Goal: Task Accomplishment & Management: Complete application form

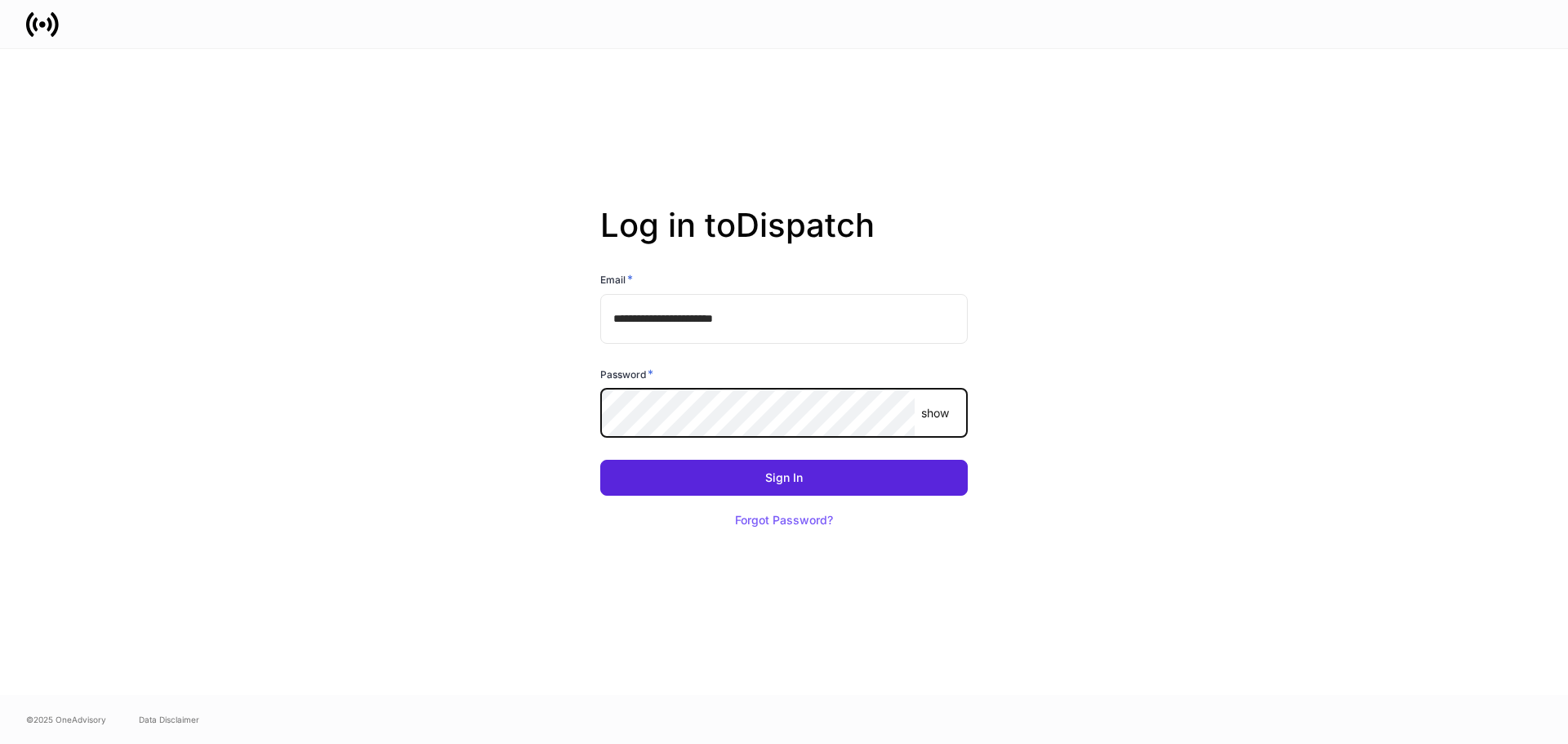
click at [601, 460] on button "Sign In" at bounding box center [784, 478] width 367 height 36
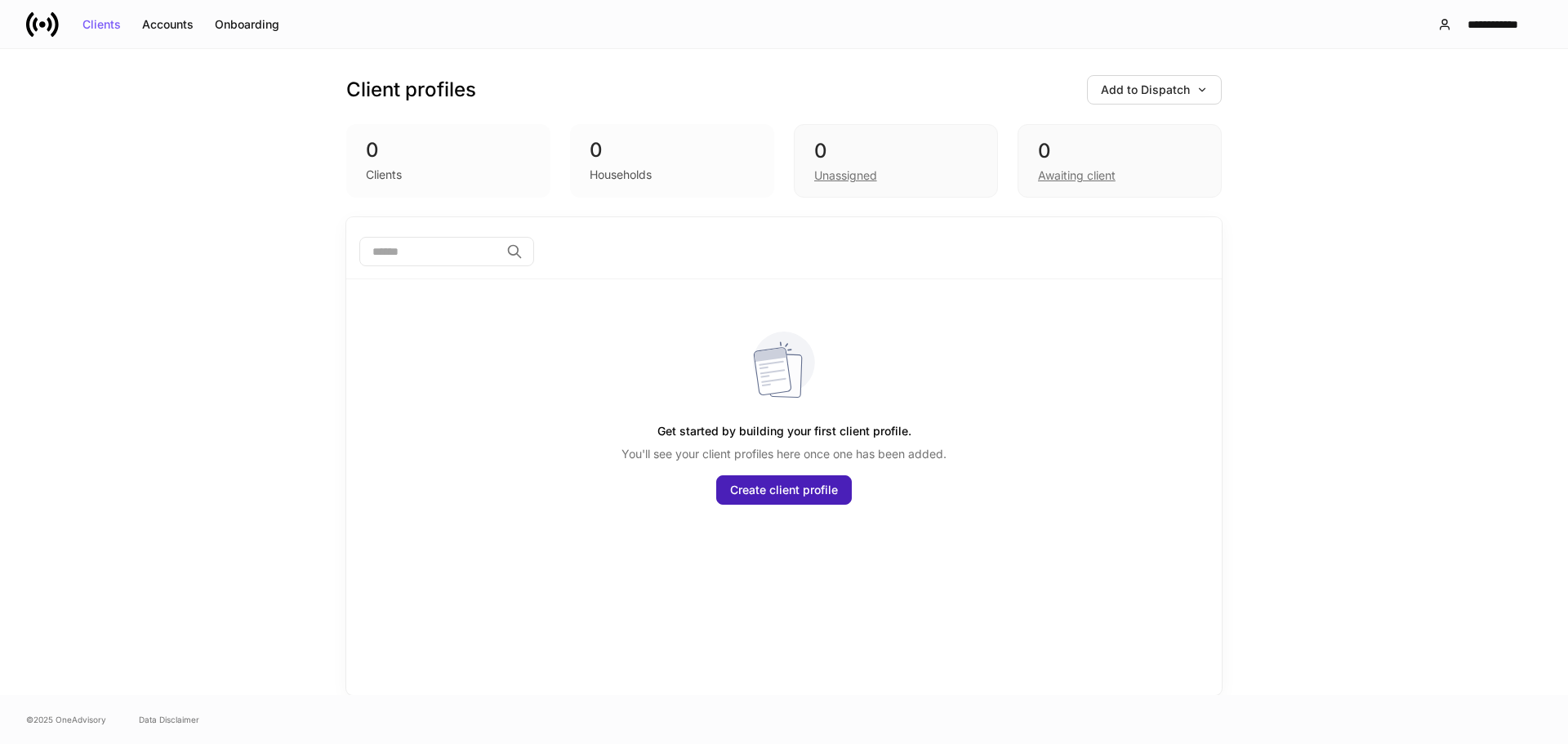
drag, startPoint x: 769, startPoint y: 486, endPoint x: 766, endPoint y: 496, distance: 10.4
click at [769, 487] on div "Create client profile" at bounding box center [784, 490] width 108 height 11
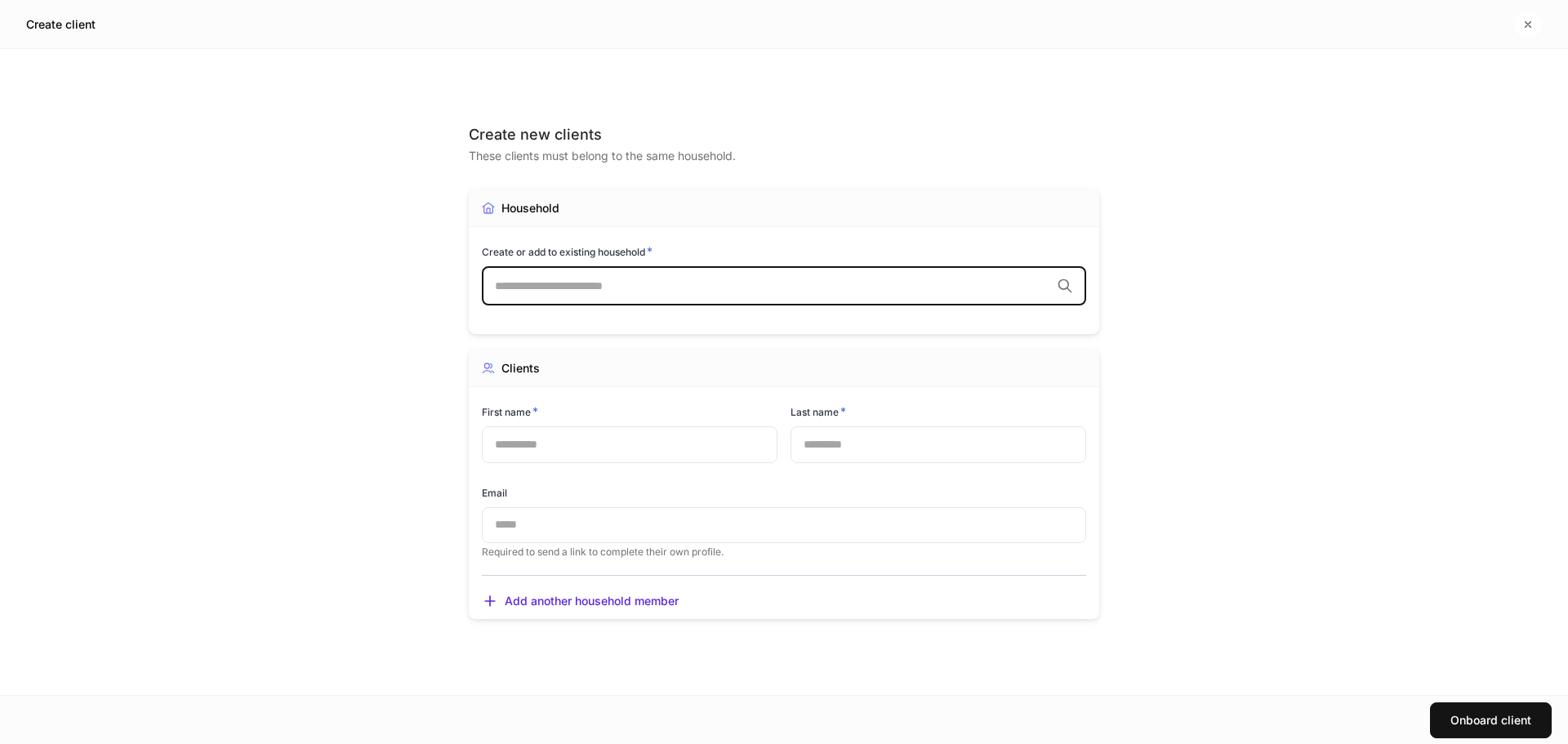
click at [659, 289] on input "text" at bounding box center [773, 285] width 555 height 16
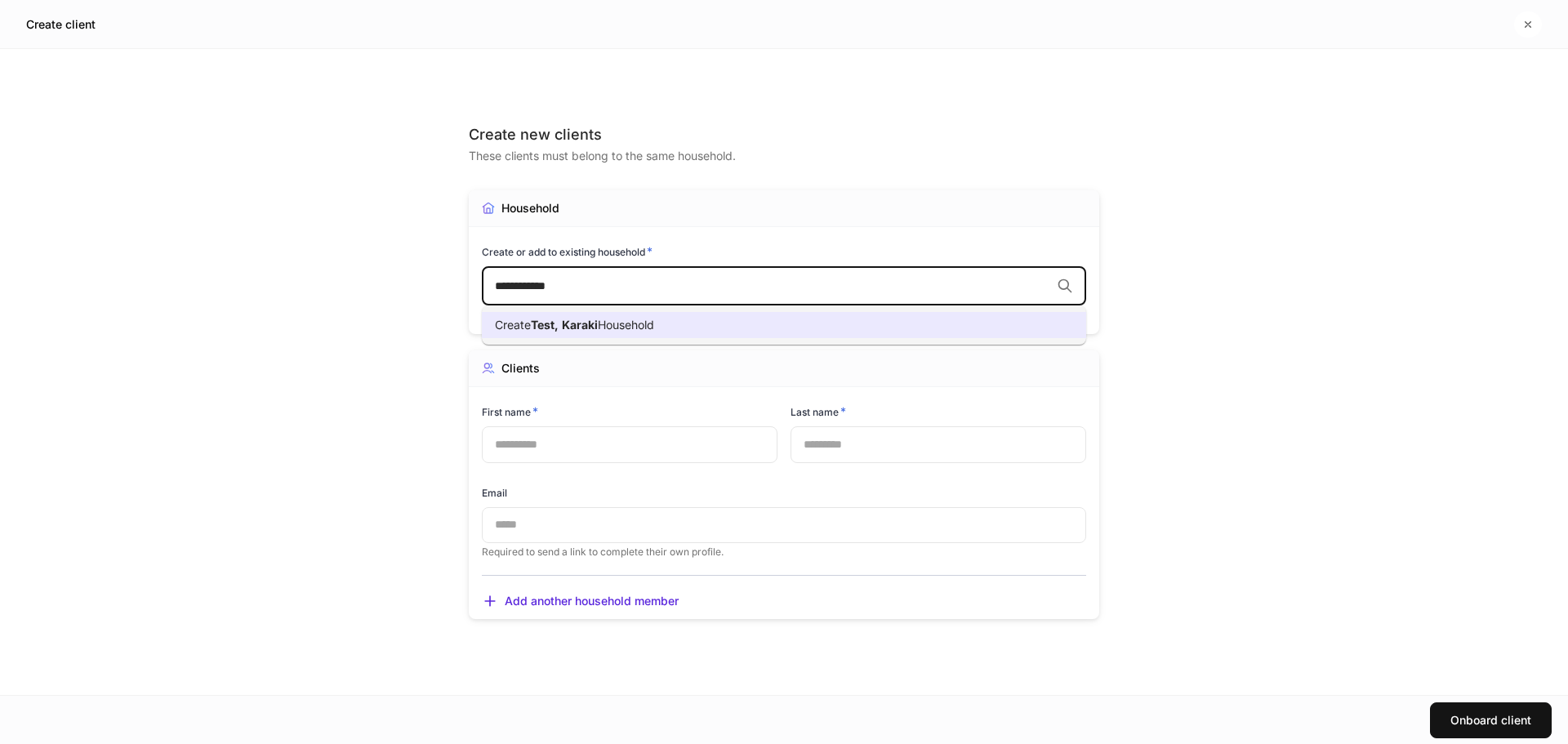
click at [699, 333] on li "Create Test, Karaki Household" at bounding box center [784, 325] width 605 height 26
type input "**********"
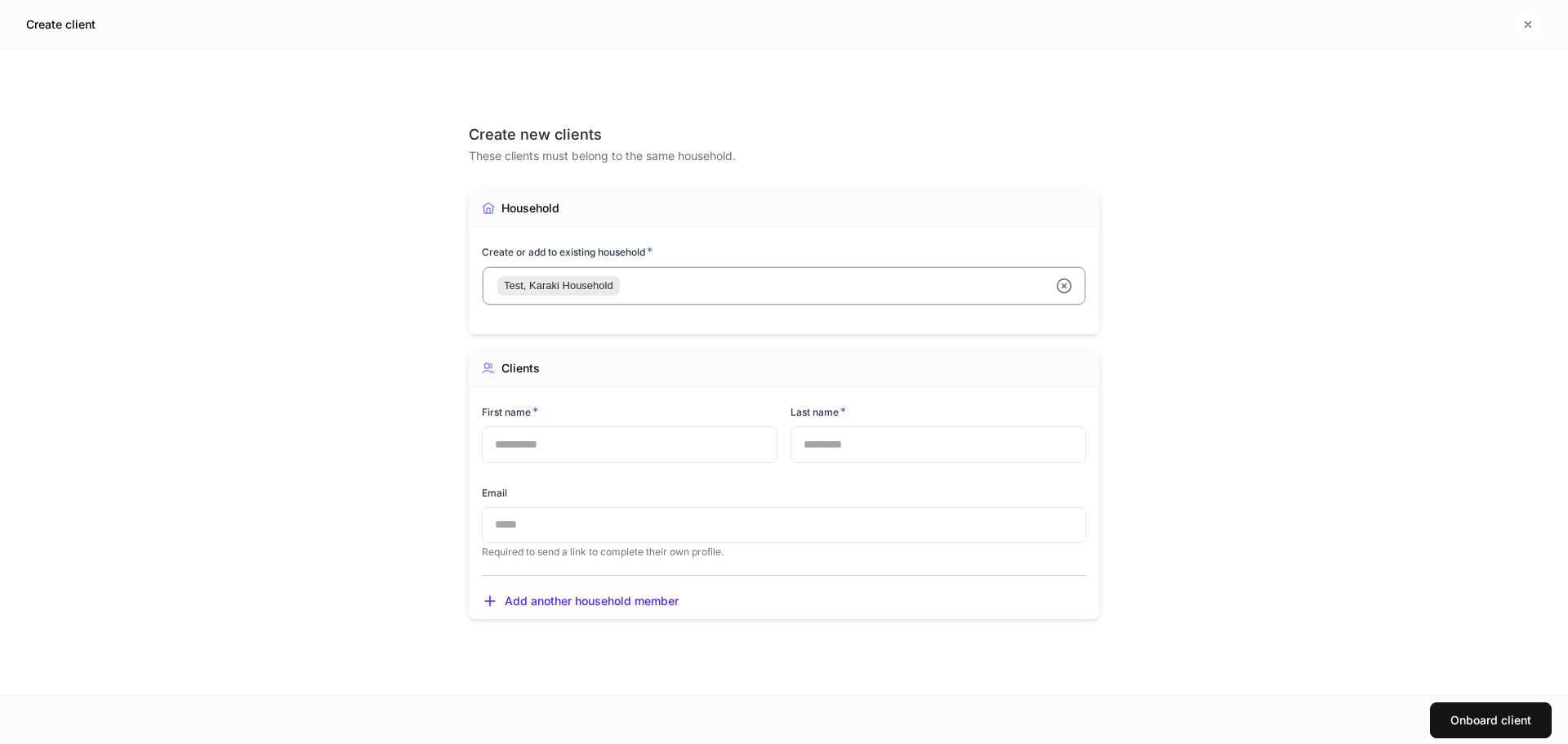
click at [635, 465] on div "Email ​ Required to send a link to complete their own profile." at bounding box center [777, 512] width 618 height 93
click at [602, 419] on div "First name *" at bounding box center [629, 414] width 296 height 23
click at [596, 447] on input "text" at bounding box center [629, 444] width 296 height 36
type input "*****"
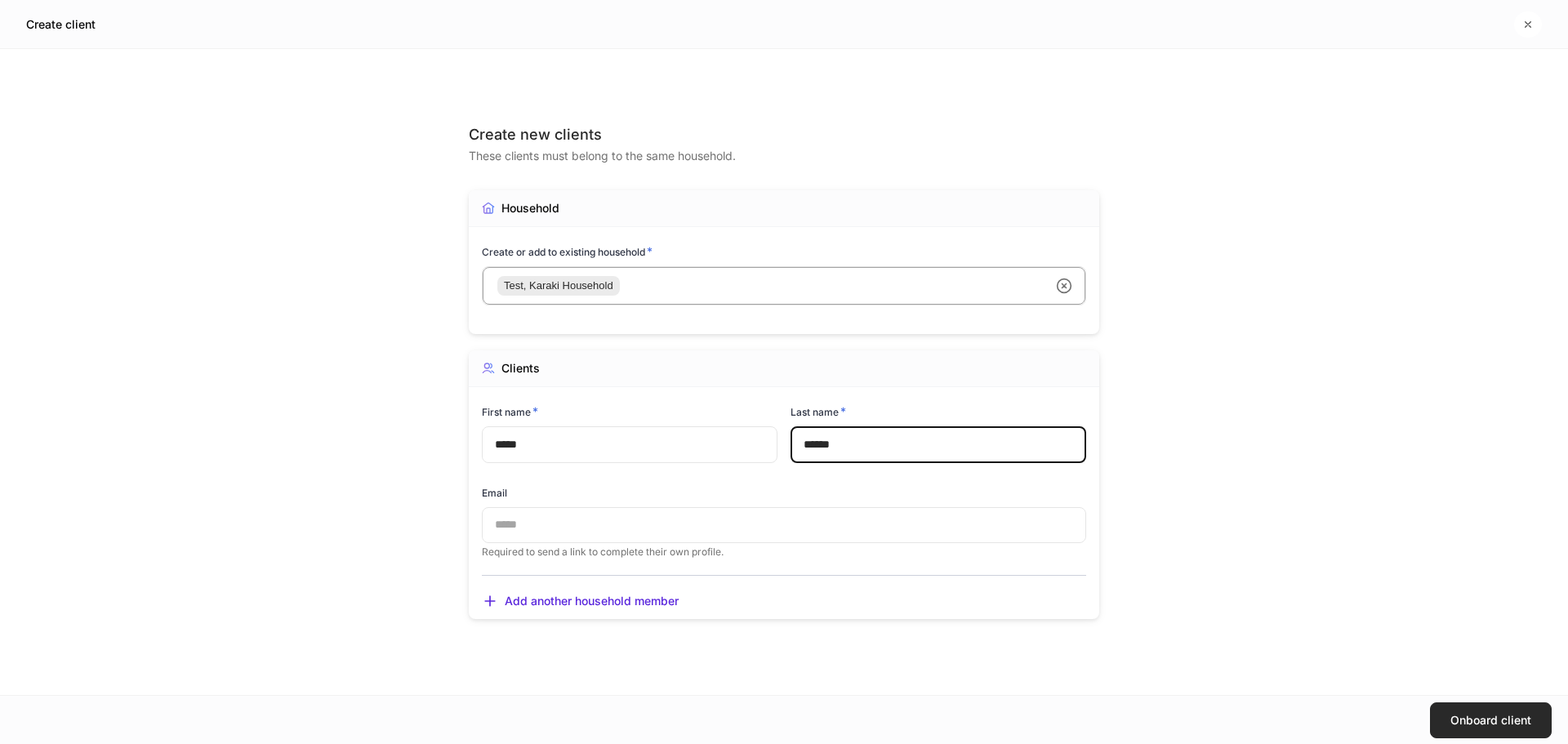
type input "******"
click at [1462, 716] on div "Onboard client" at bounding box center [1491, 720] width 81 height 11
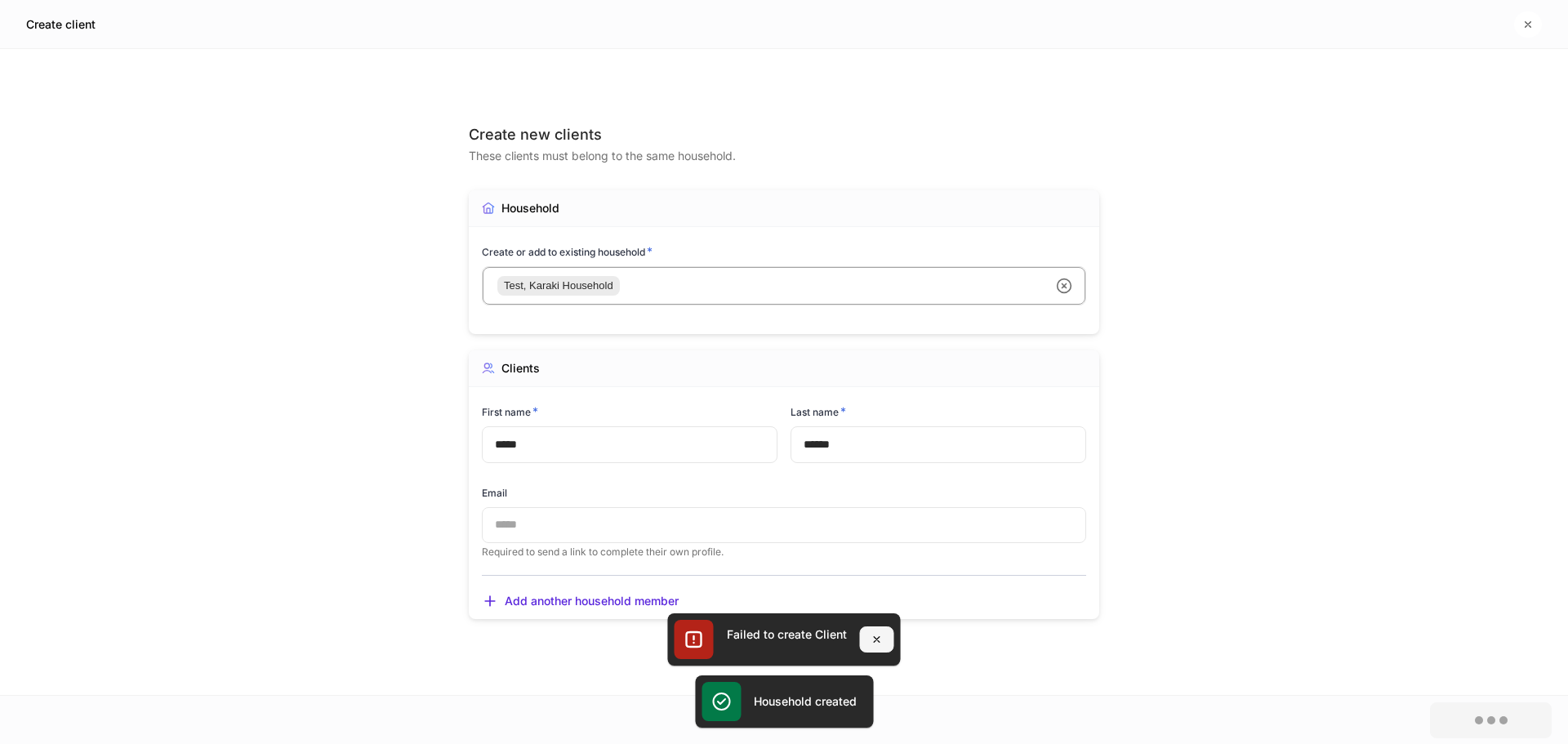
click at [880, 637] on icon "button" at bounding box center [878, 639] width 13 height 13
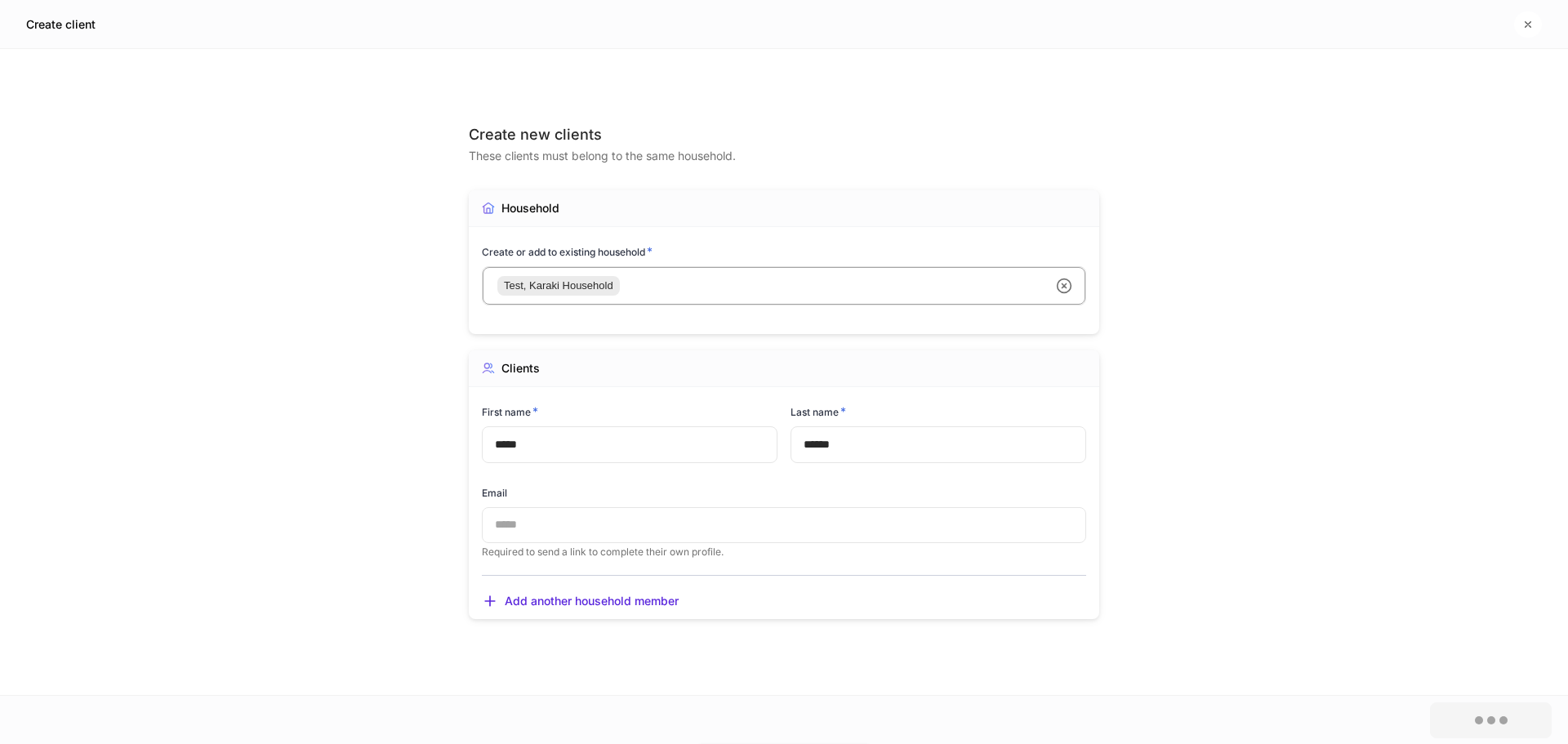
click at [678, 280] on div at bounding box center [784, 372] width 1568 height 744
click at [1056, 285] on div at bounding box center [784, 372] width 1568 height 744
drag, startPoint x: 693, startPoint y: 665, endPoint x: 795, endPoint y: 674, distance: 102.4
click at [707, 668] on div at bounding box center [784, 372] width 1568 height 744
click at [1535, 23] on div at bounding box center [784, 372] width 1568 height 744
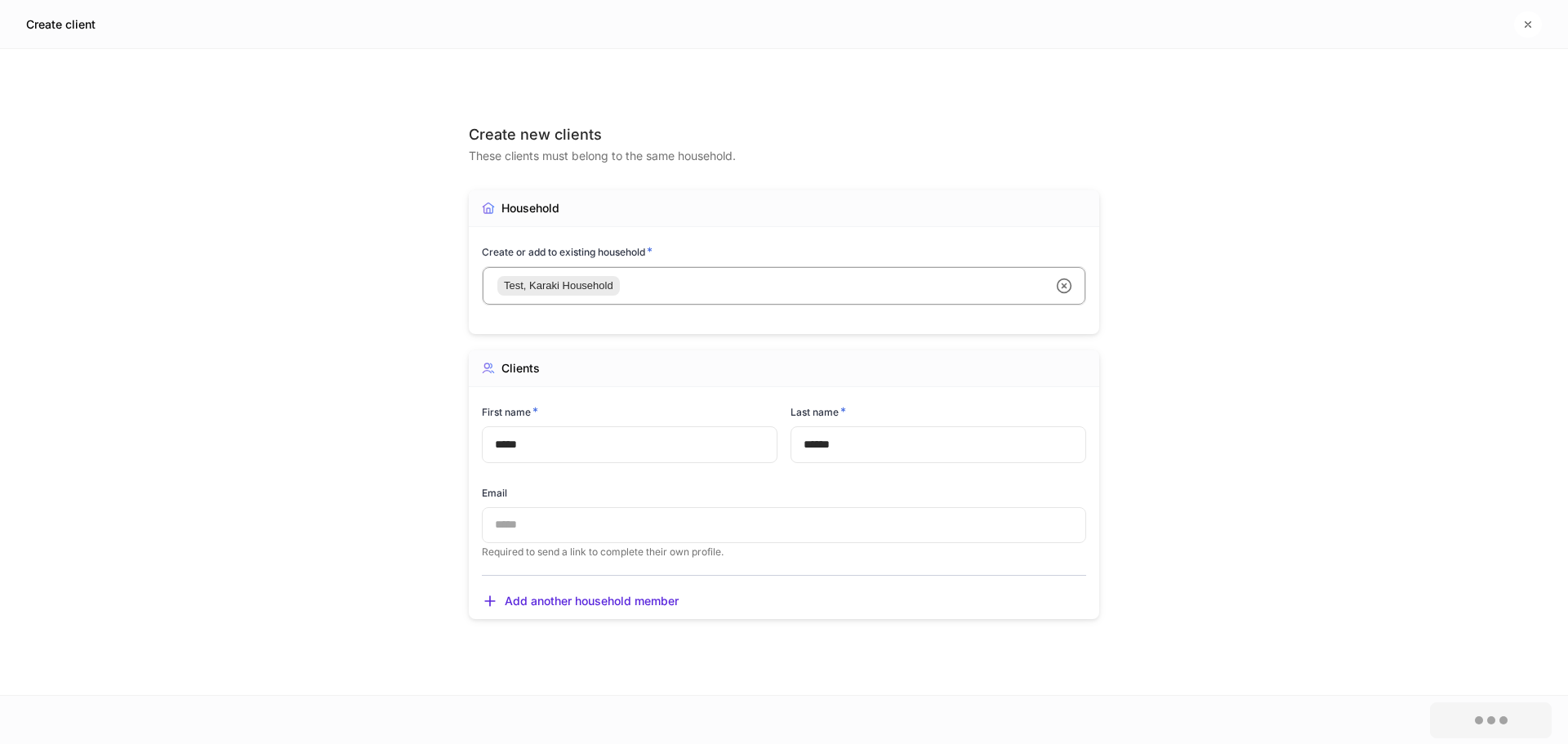
click at [1530, 22] on div at bounding box center [784, 372] width 1568 height 744
